Goal: Complete application form: Complete application form

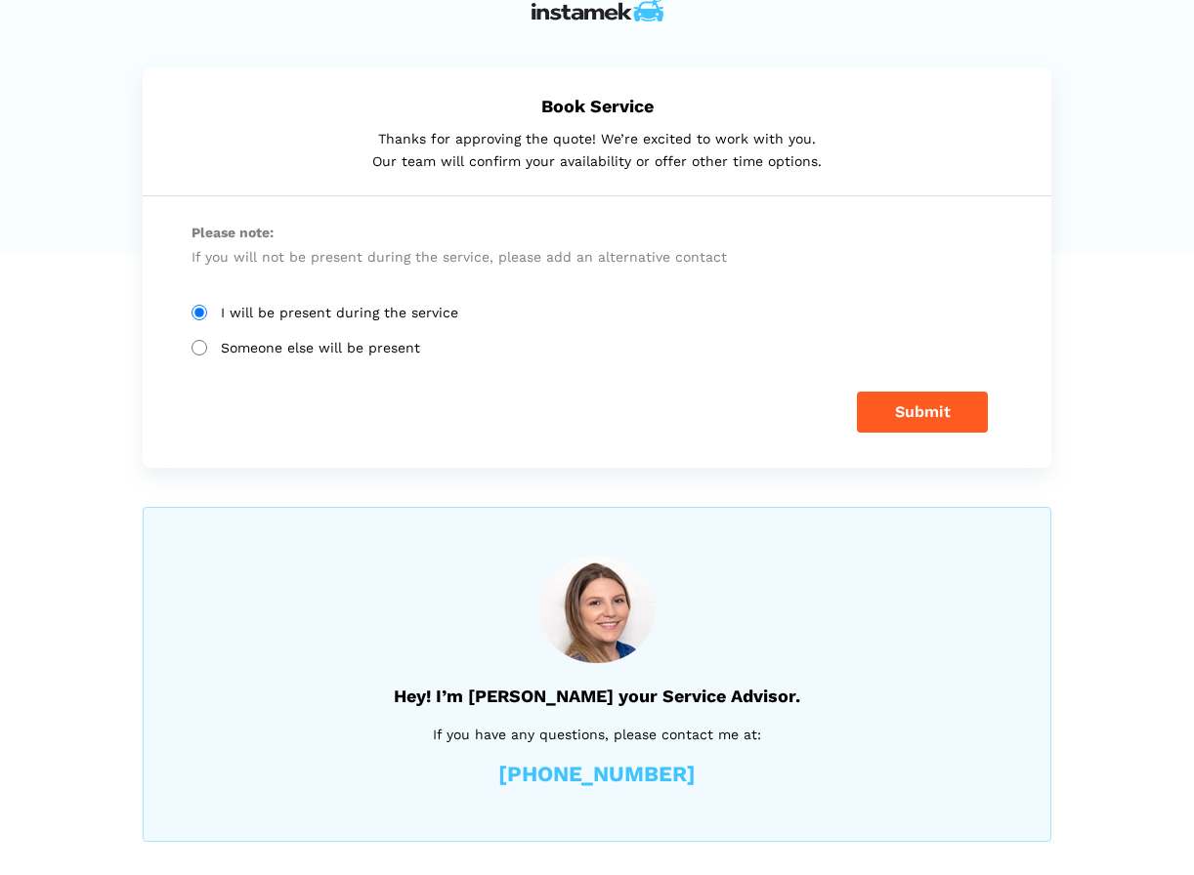
scroll to position [28, 0]
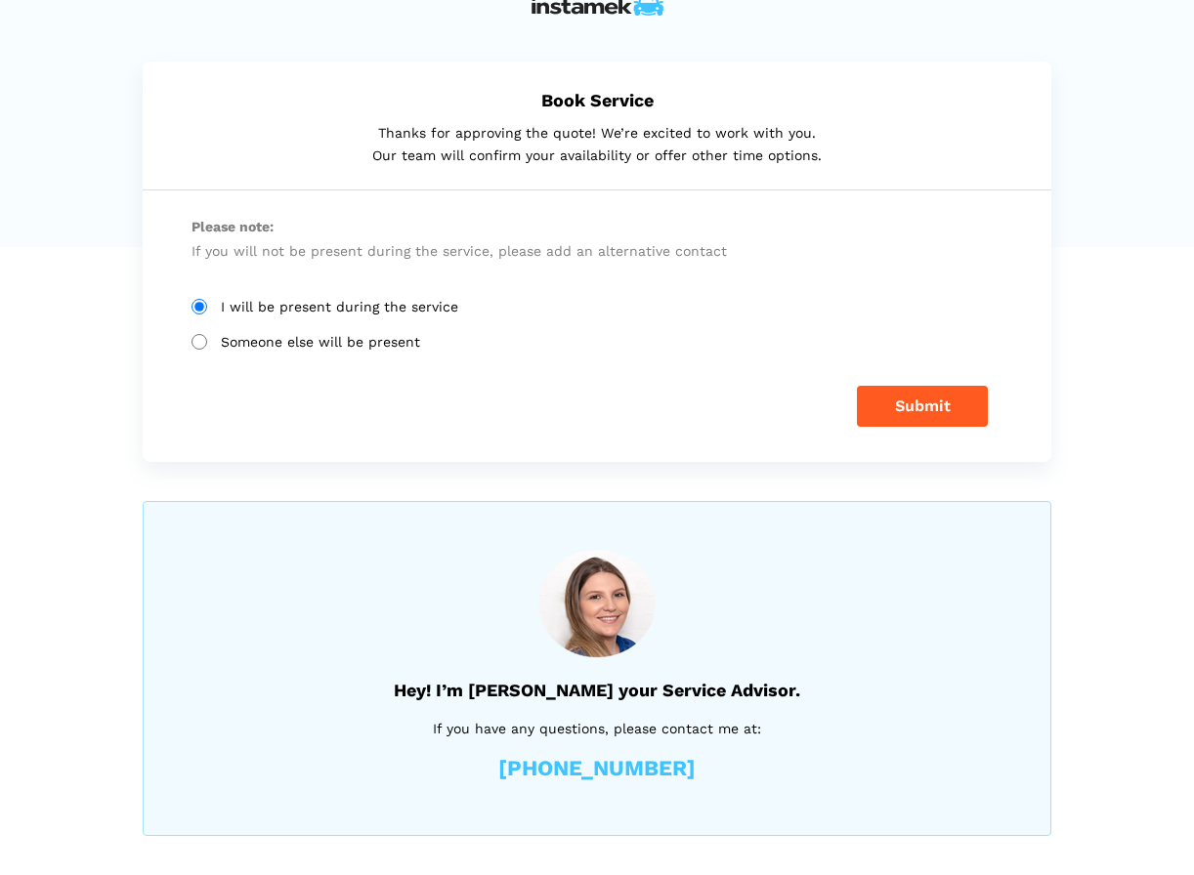
click at [195, 344] on input "Someone else will be present" at bounding box center [199, 342] width 16 height 16
radio input "true"
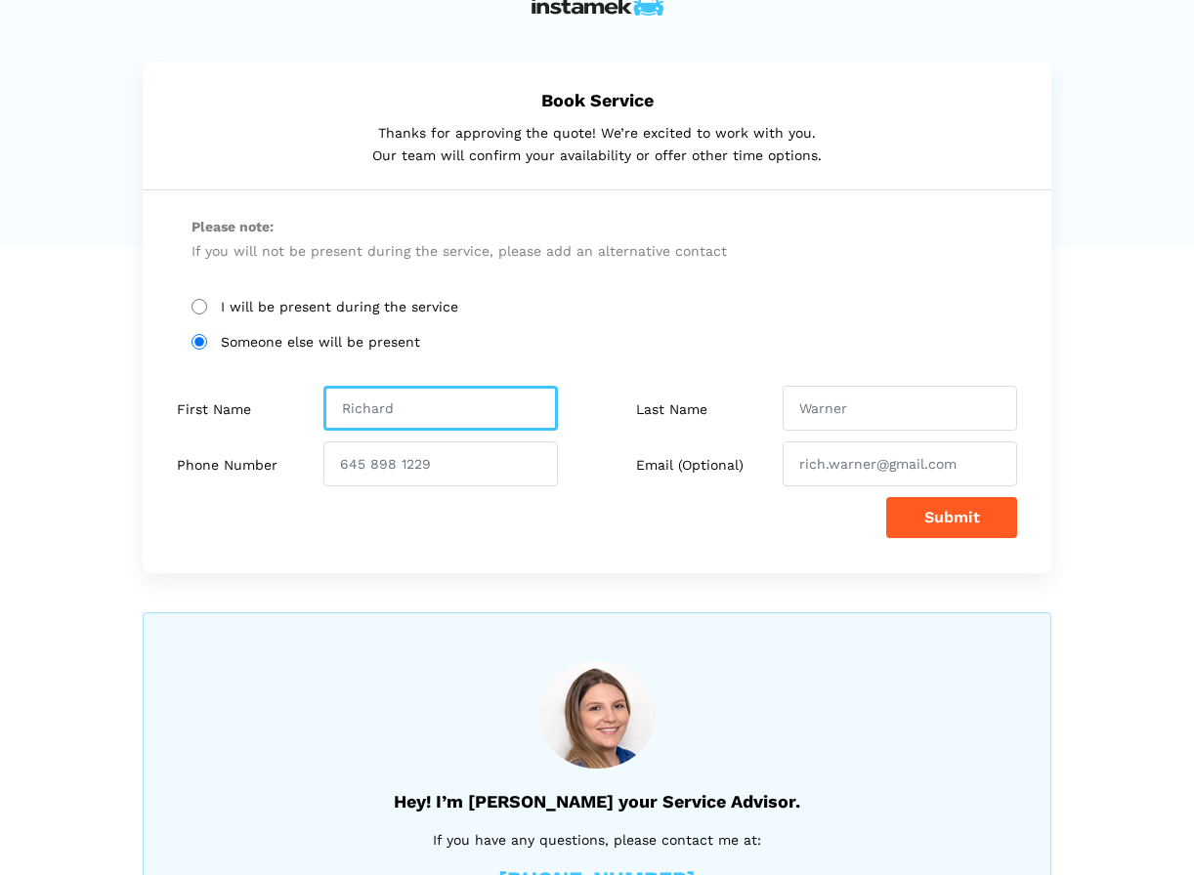
click at [376, 403] on input "text" at bounding box center [440, 408] width 234 height 45
type input "[PERSON_NAME]"
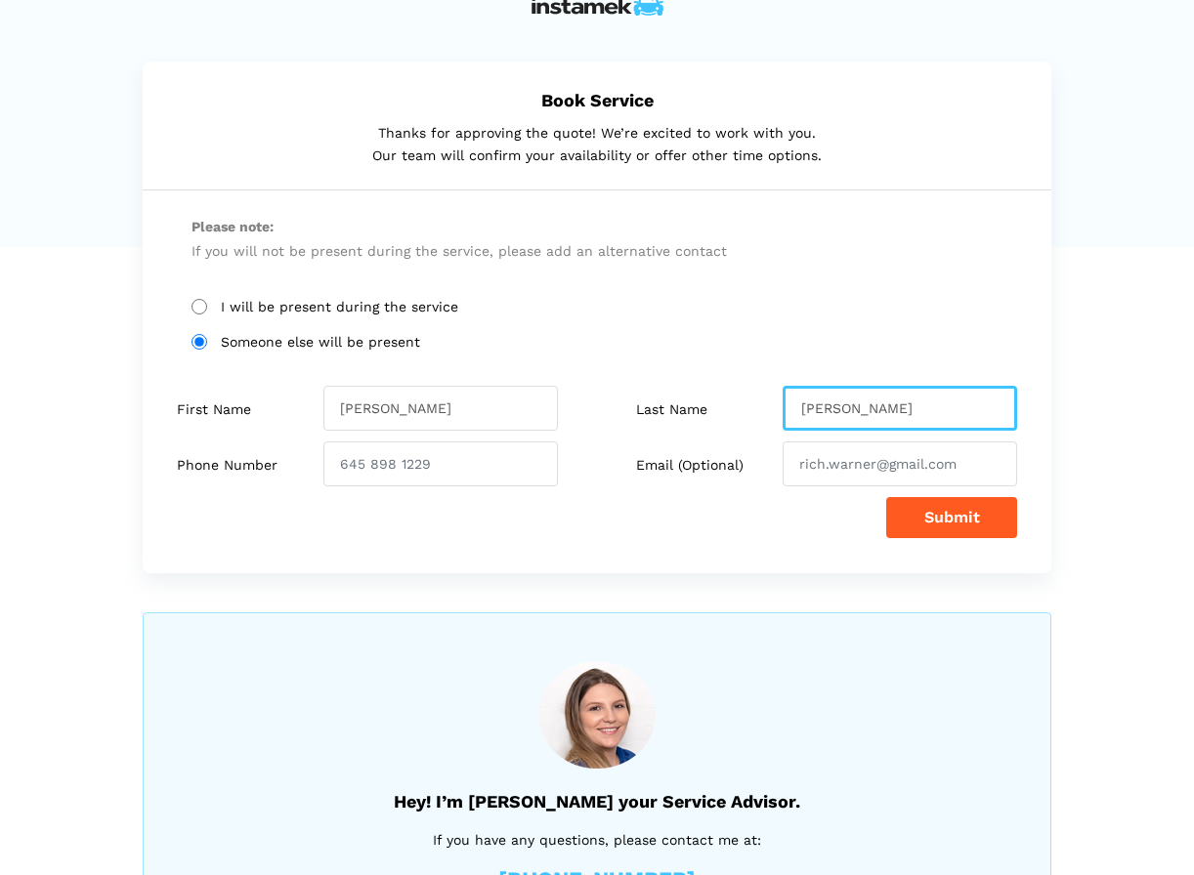
type input "[PERSON_NAME]"
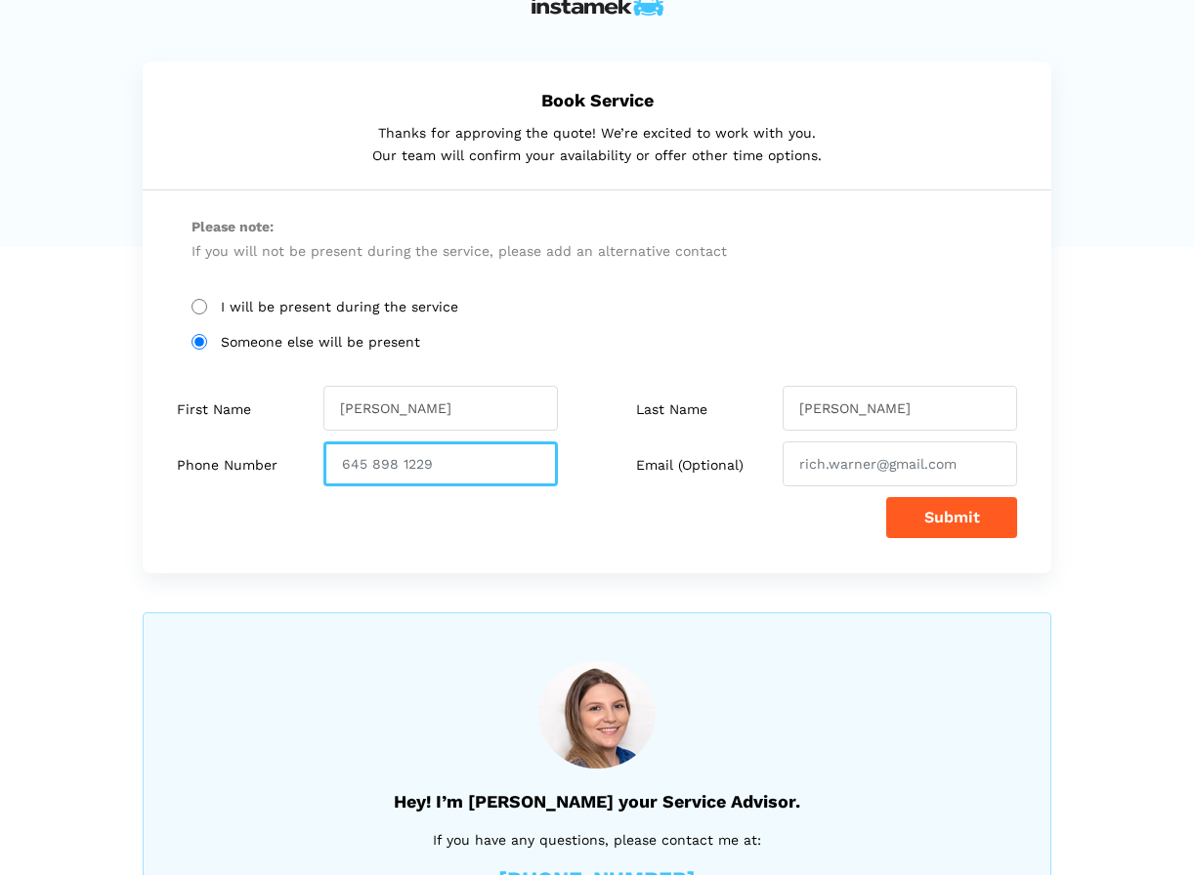
click at [396, 474] on input "number" at bounding box center [440, 464] width 234 height 45
type input "7788143794"
drag, startPoint x: 963, startPoint y: 465, endPoint x: 649, endPoint y: 465, distance: 314.6
click at [649, 465] on div "Email (Optional)" at bounding box center [814, 464] width 435 height 45
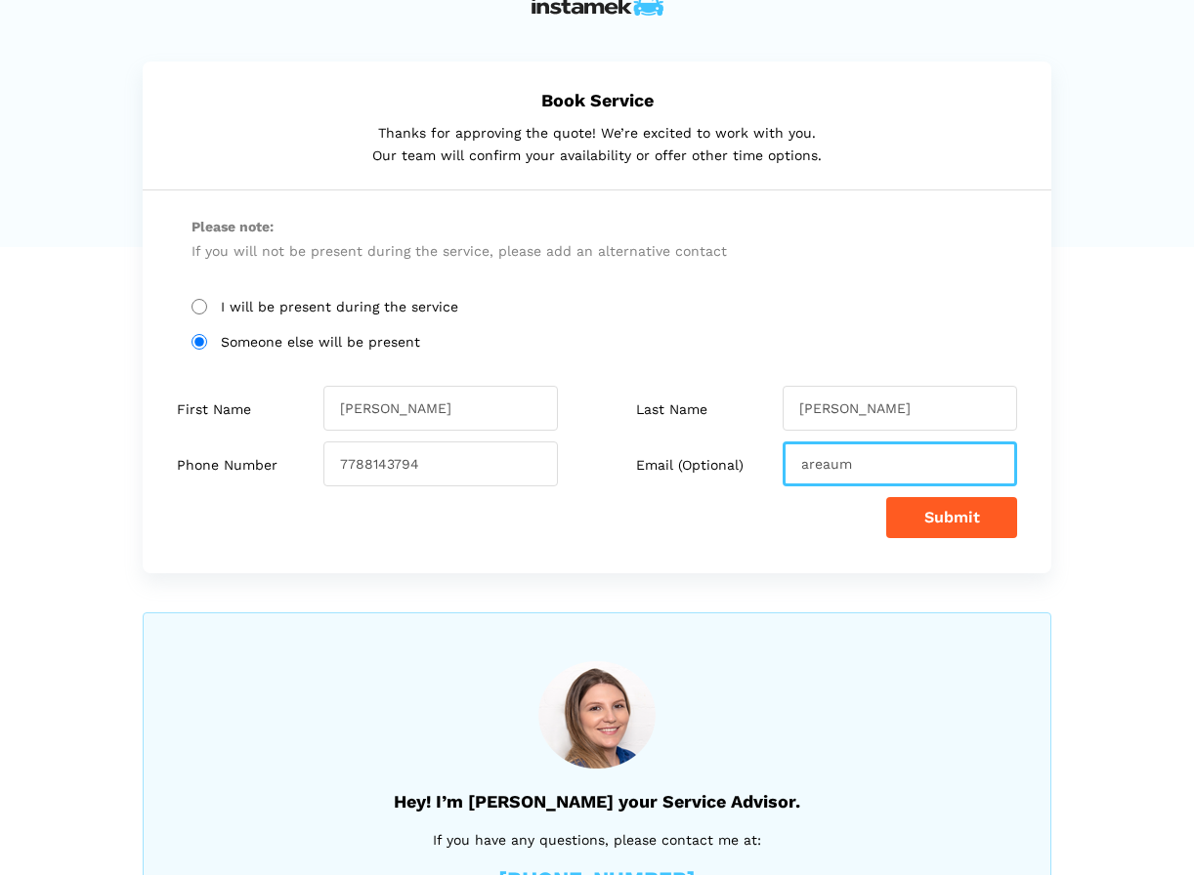
type input "[EMAIL_ADDRESS][DOMAIN_NAME]"
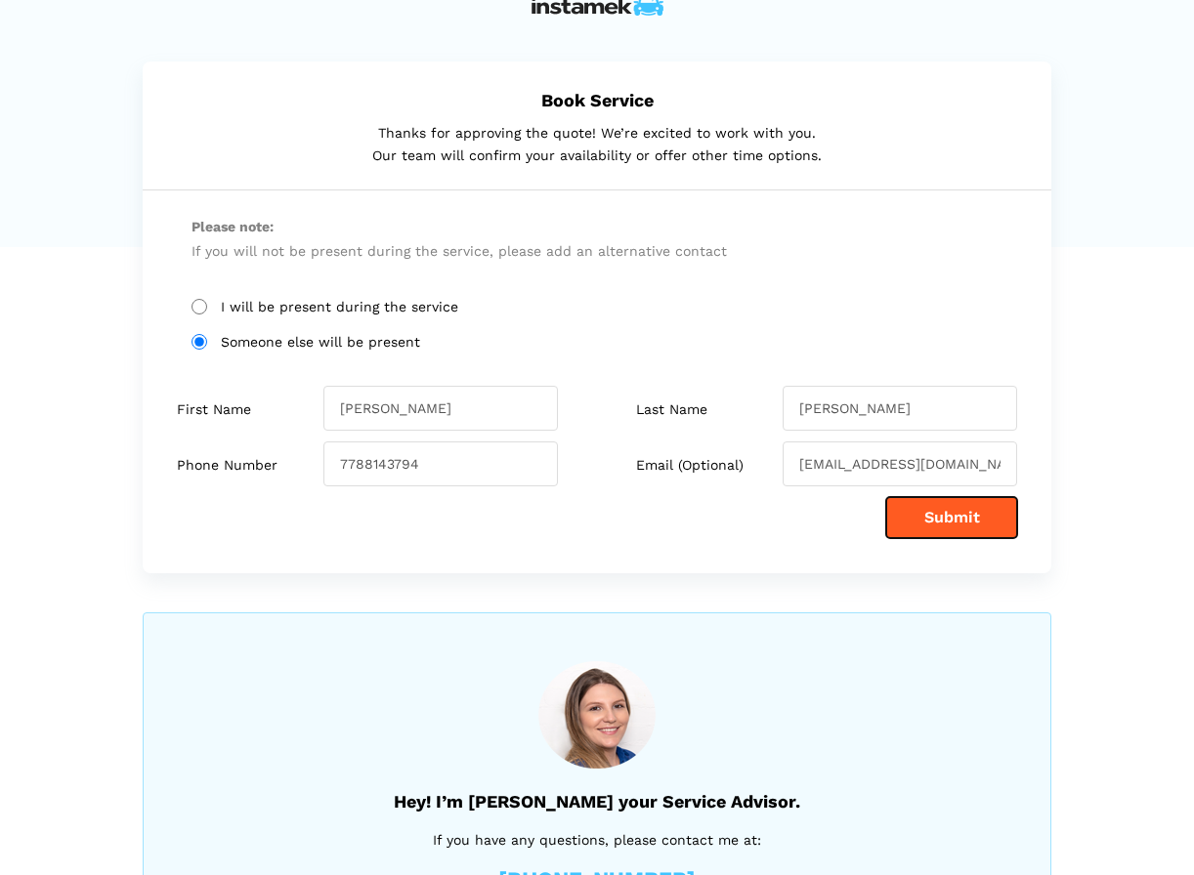
click at [975, 523] on button "Submit" at bounding box center [951, 517] width 131 height 41
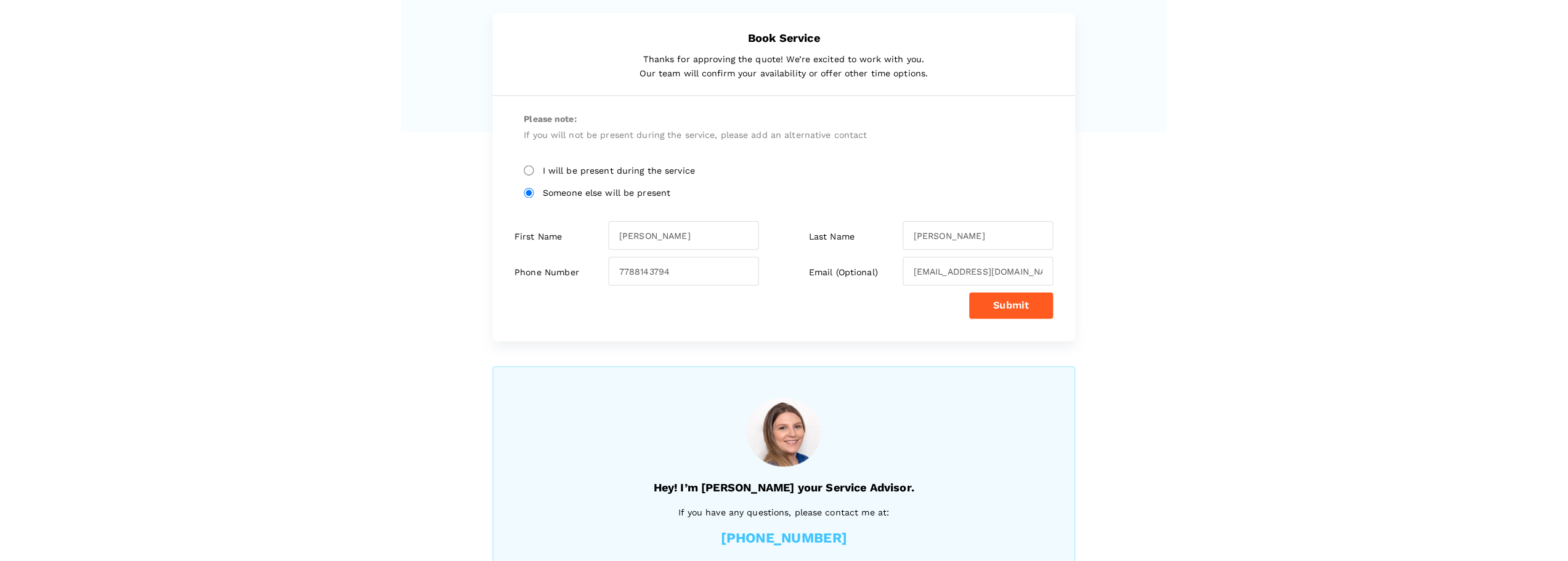
scroll to position [0, 0]
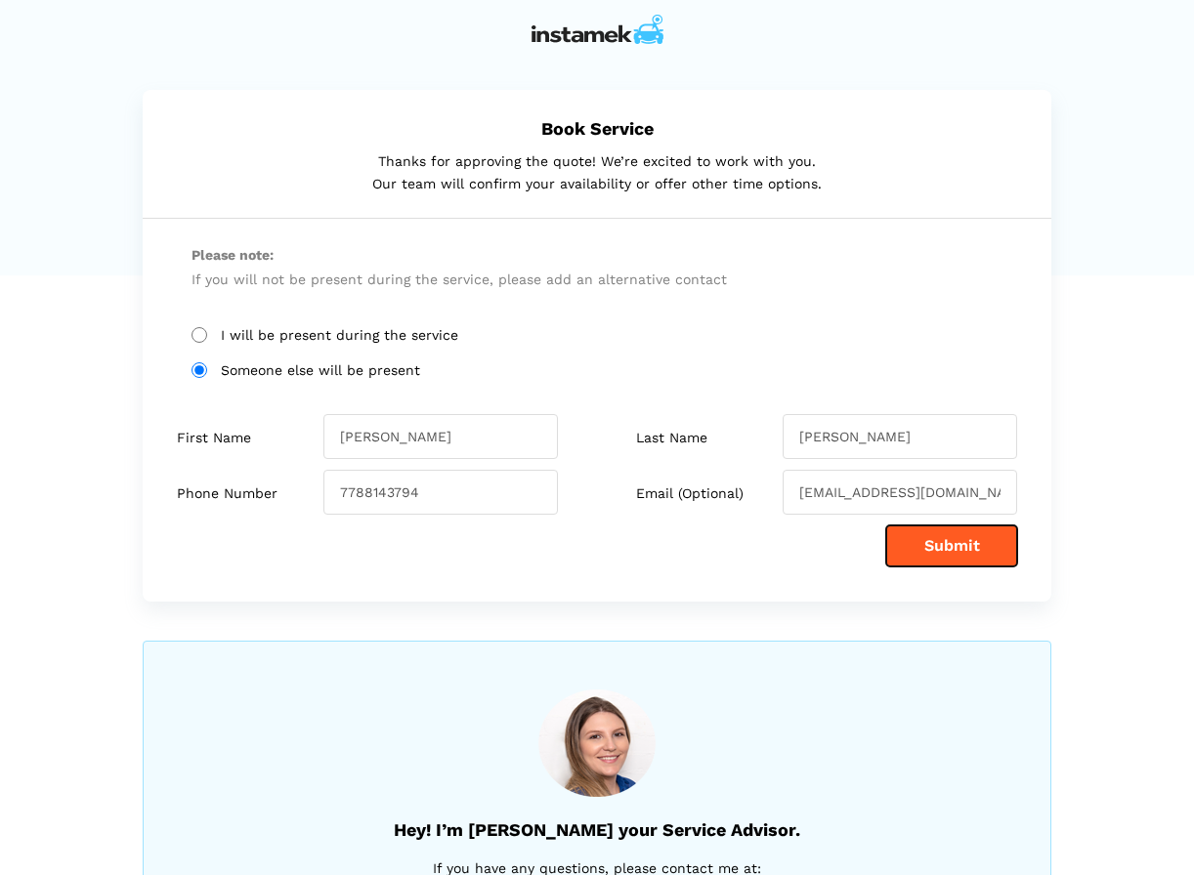
click at [951, 547] on button "Submit" at bounding box center [951, 546] width 131 height 41
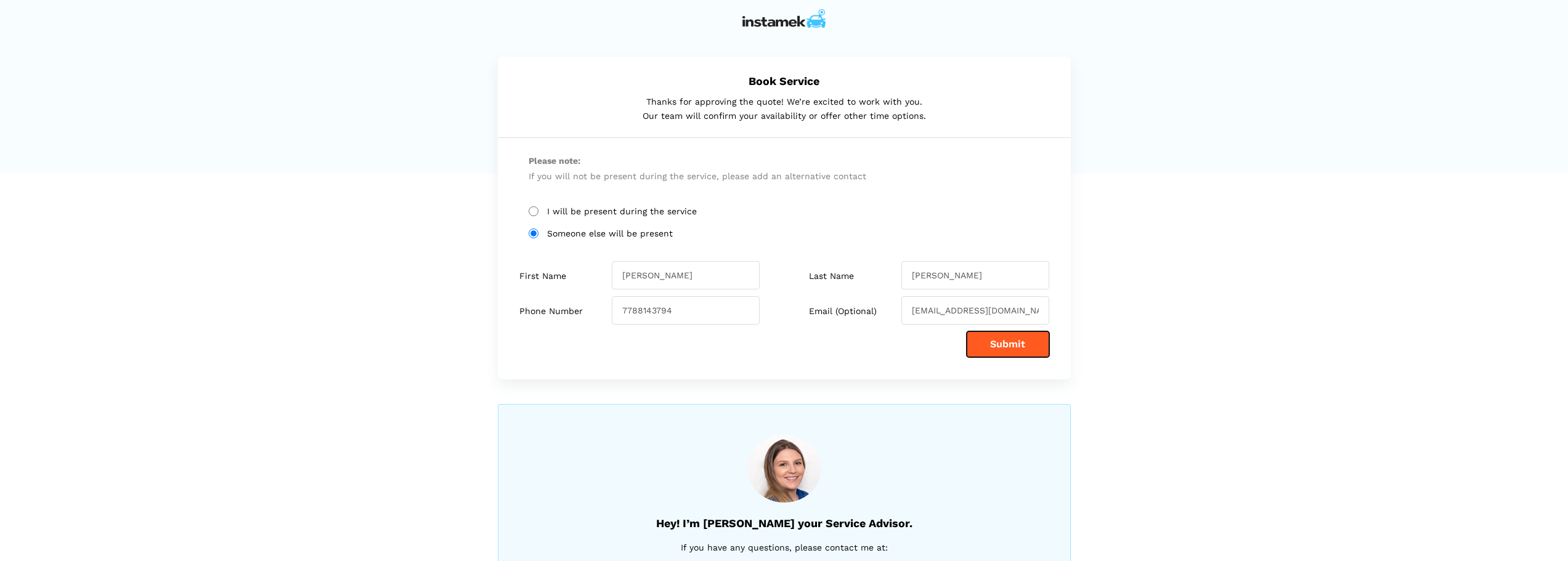
click at [752, 346] on button "Submit" at bounding box center [1008, 344] width 83 height 26
click at [531, 214] on input "I will be present during the service" at bounding box center [534, 211] width 10 height 10
radio input "true"
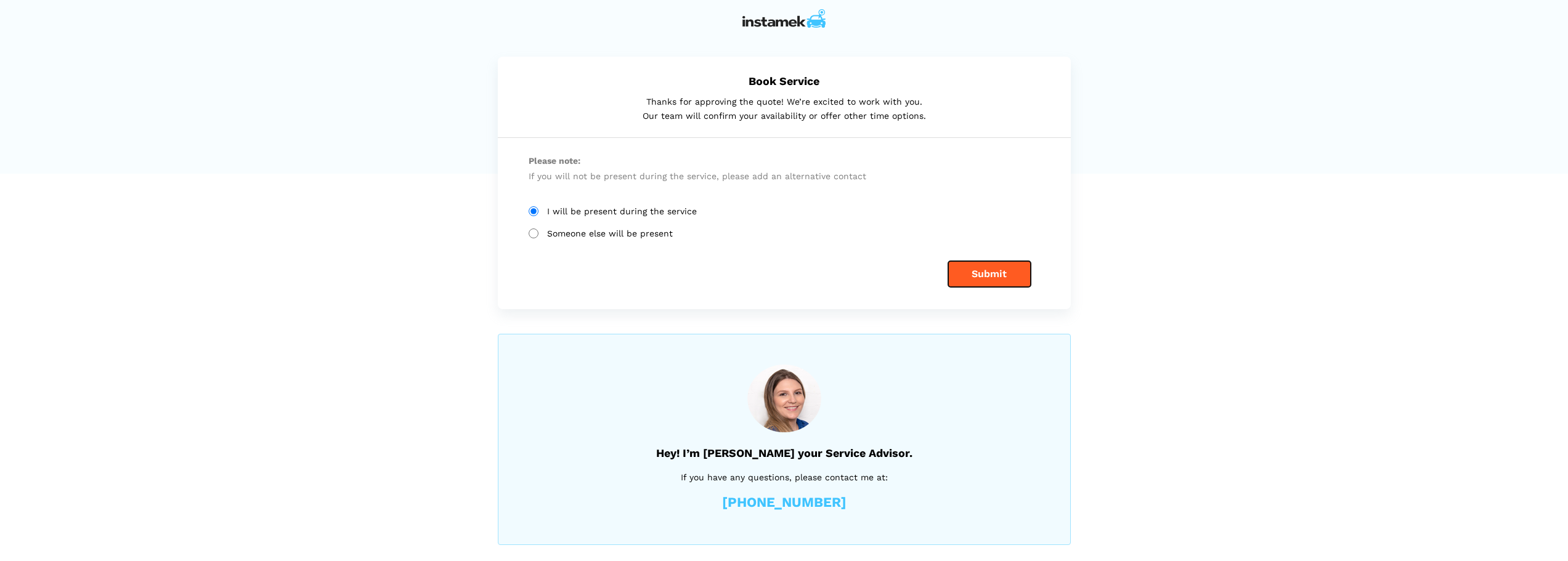
click at [752, 275] on button "Submit" at bounding box center [990, 274] width 83 height 26
